Goal: Find specific page/section: Find specific page/section

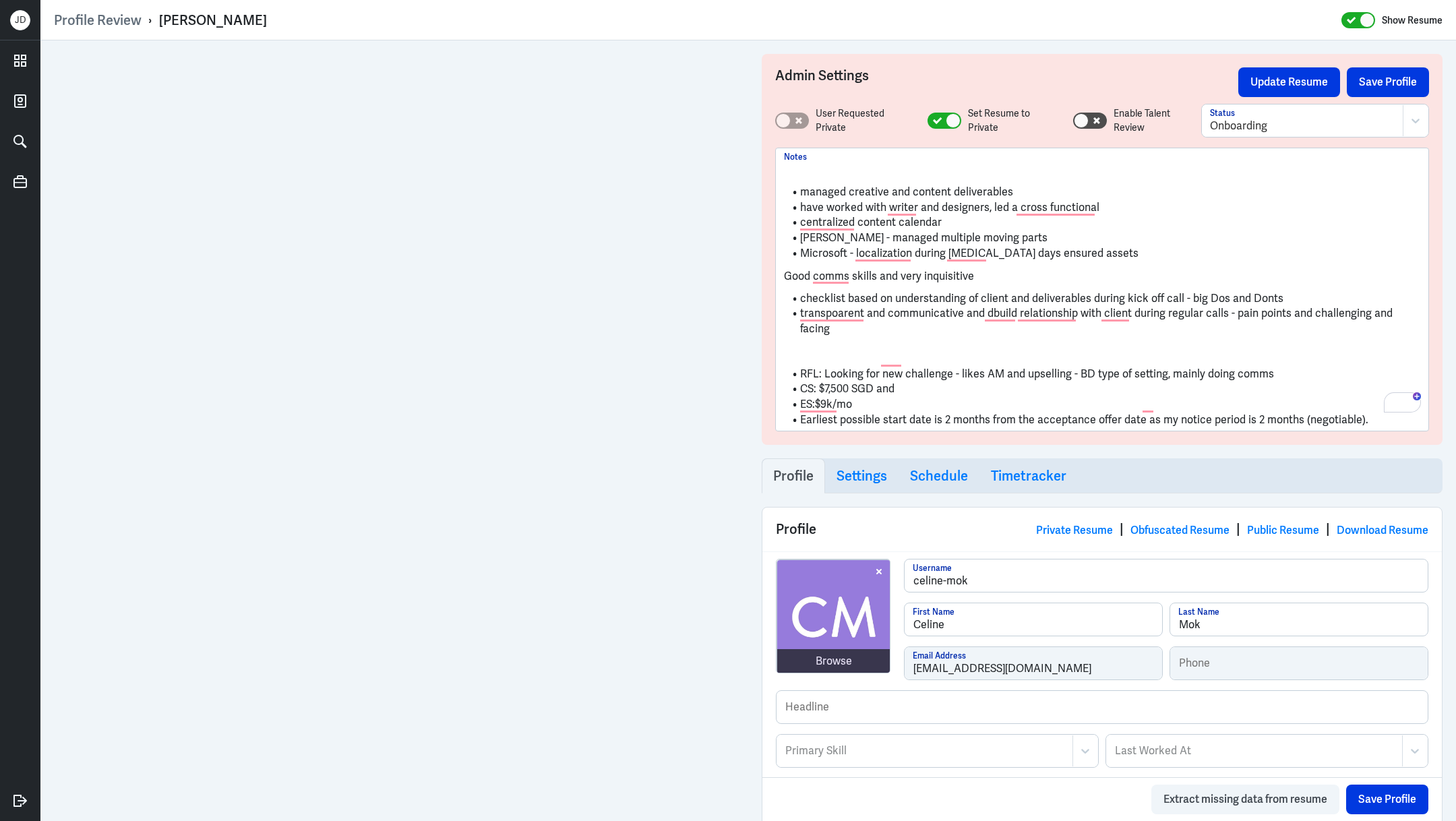
drag, startPoint x: 1373, startPoint y: 404, endPoint x: 806, endPoint y: 367, distance: 568.2
click at [806, 367] on ul "RFL: Looking for new challenge - likes AM and upselling - BD type of setting, m…" at bounding box center [1102, 394] width 636 height 68
copy ul "S: $7,500 SGD and ES:$9k/mo Earliest possible start date is 2 months from the a…"
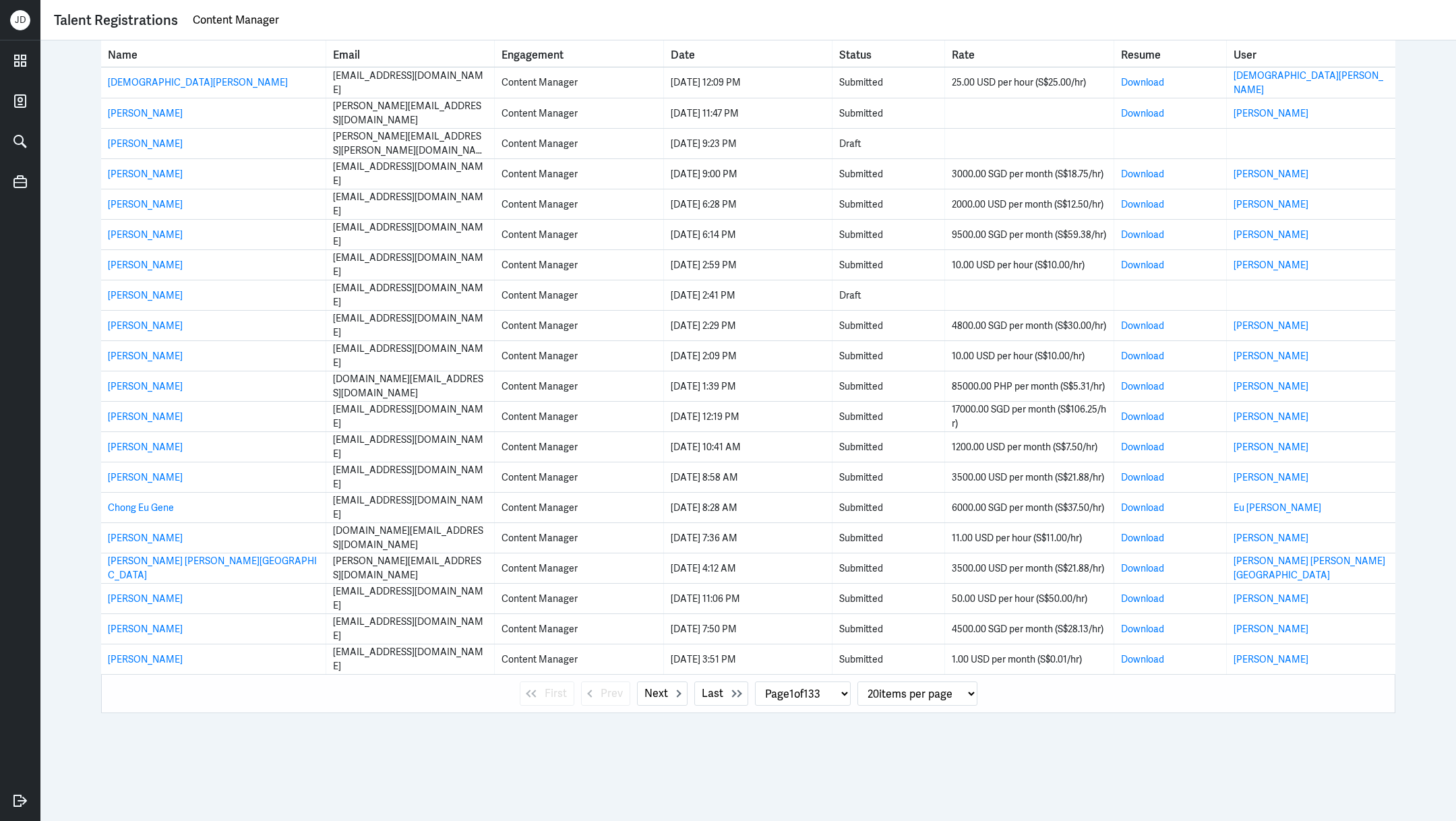
select select "1"
